Goal: Navigation & Orientation: Go to known website

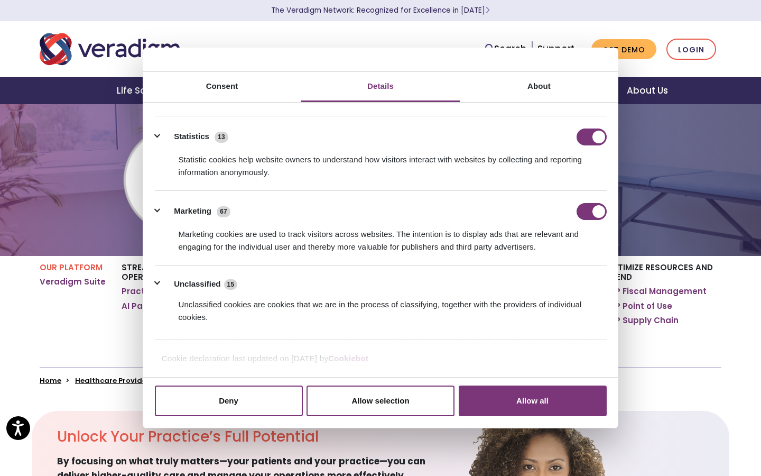
scroll to position [48, 0]
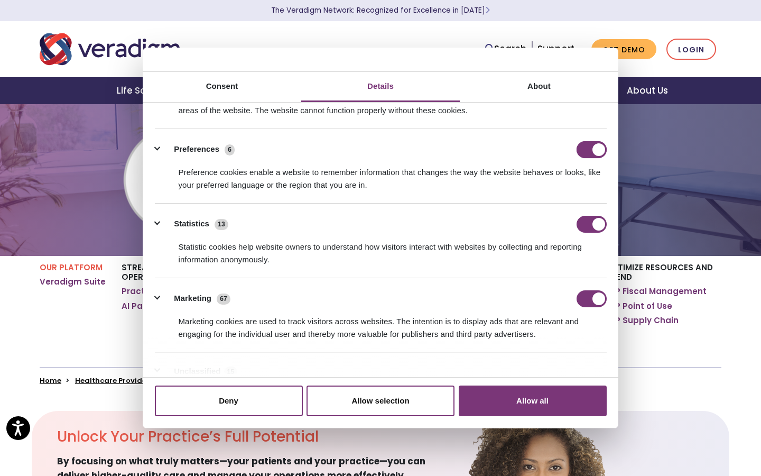
click at [592, 149] on input "Preferences" at bounding box center [592, 149] width 30 height 17
checkbox input "false"
click at [592, 224] on input "Statistics" at bounding box center [592, 224] width 30 height 17
checkbox input "false"
click at [592, 298] on input "Marketing" at bounding box center [592, 298] width 30 height 17
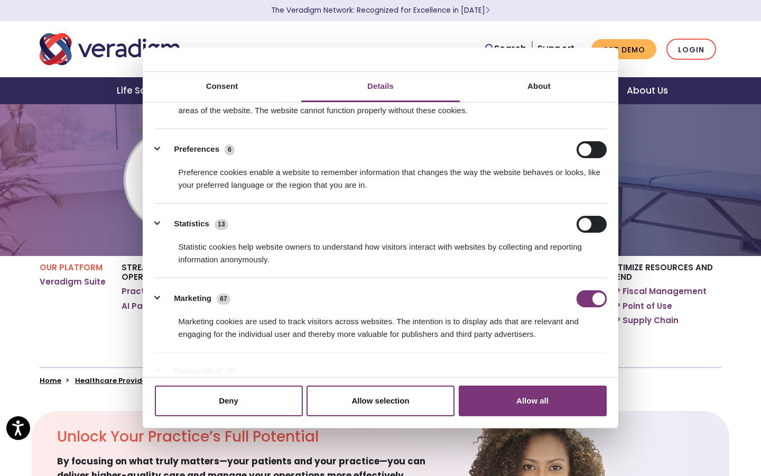
checkbox input "false"
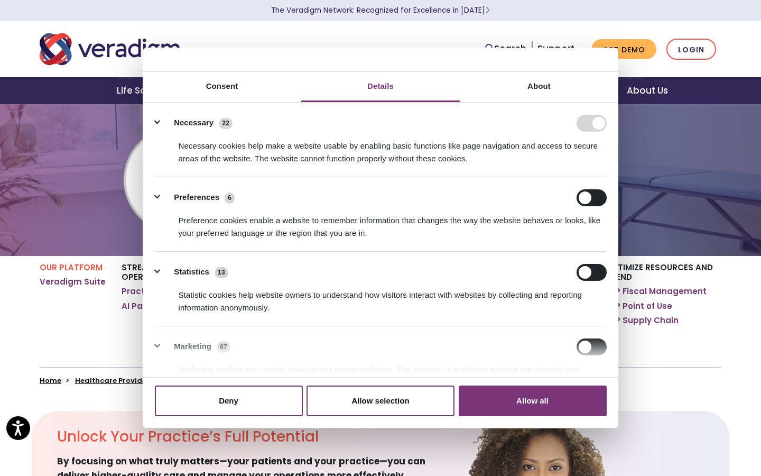
scroll to position [135, 0]
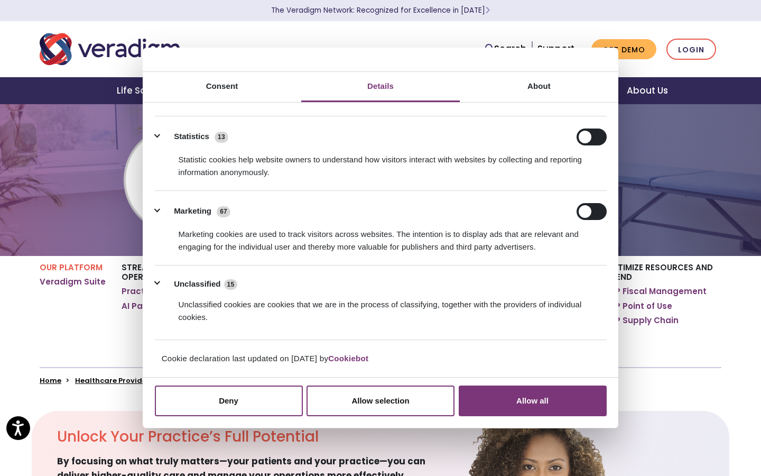
click at [532, 400] on button "Allow all" at bounding box center [533, 400] width 148 height 31
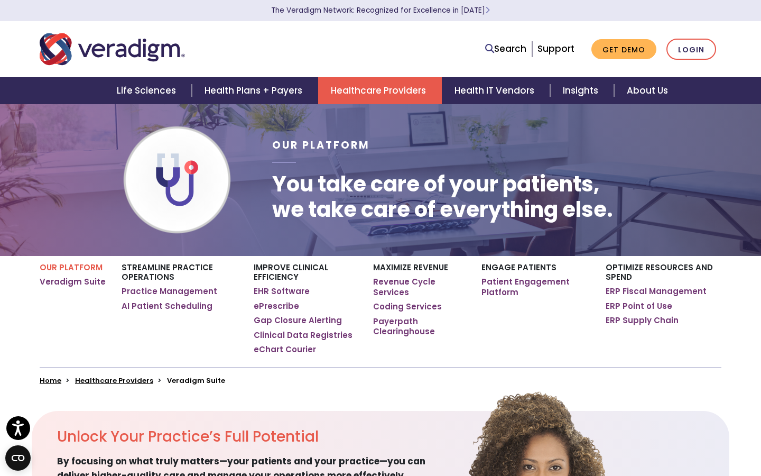
scroll to position [1, 0]
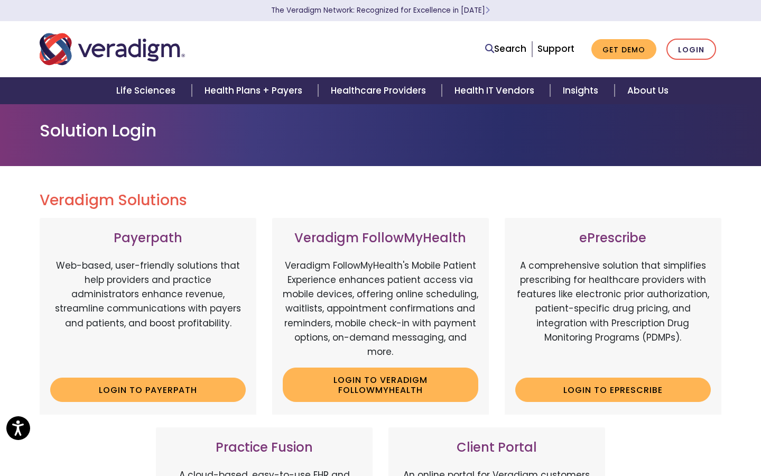
scroll to position [550, 0]
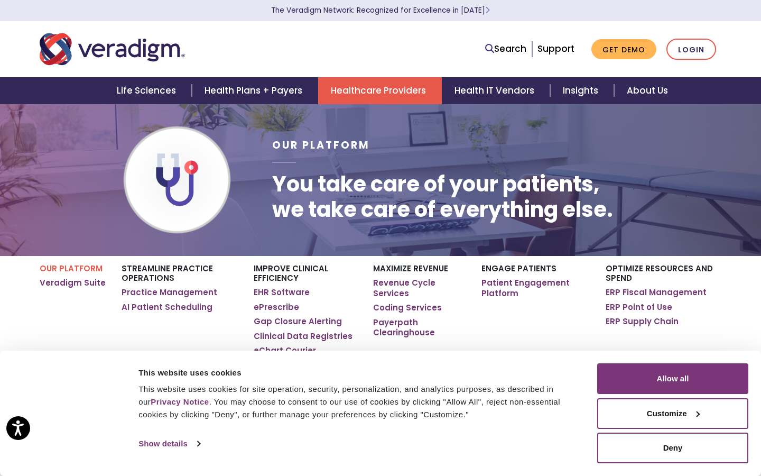
scroll to position [1, 0]
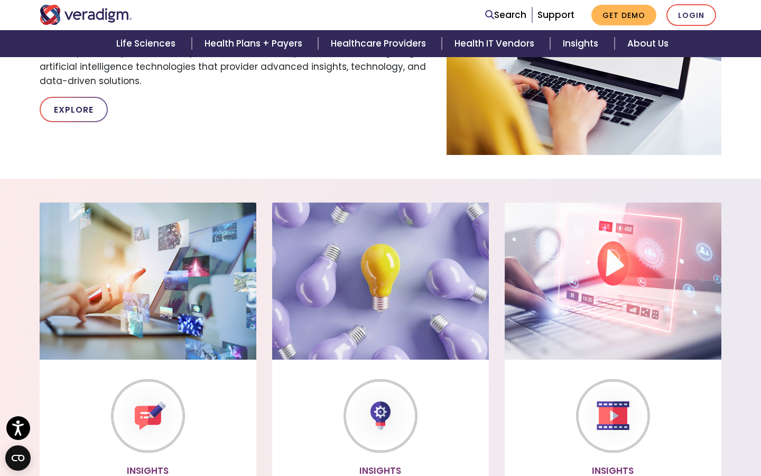
scroll to position [5, 52]
